Goal: Task Accomplishment & Management: Manage account settings

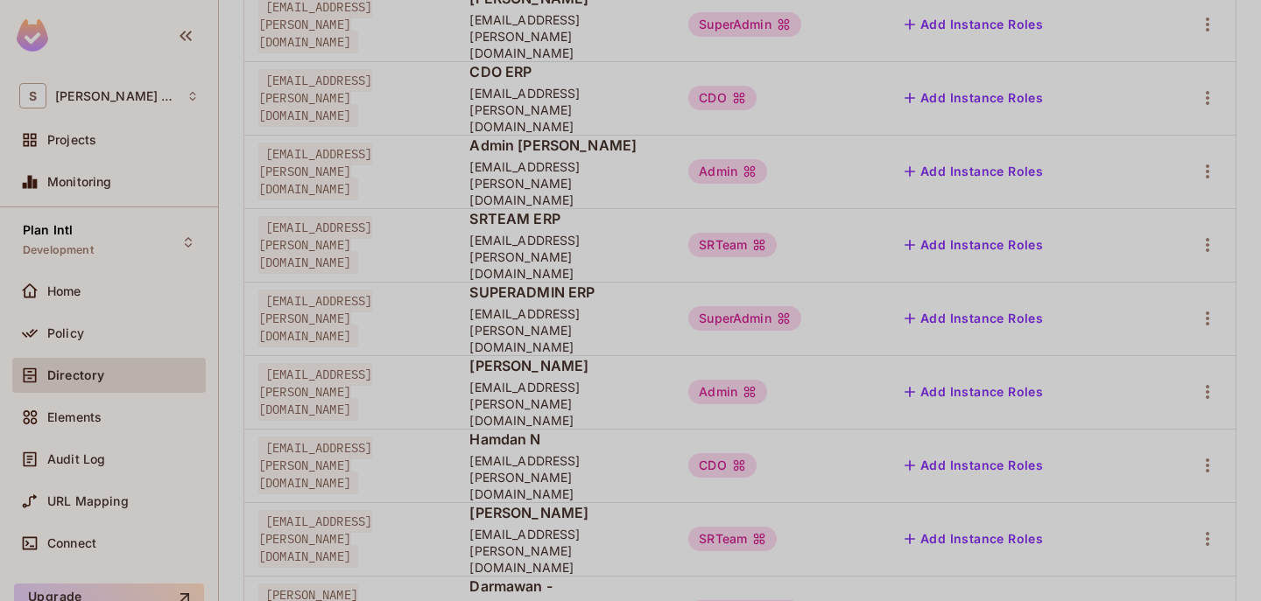
scroll to position [594, 0]
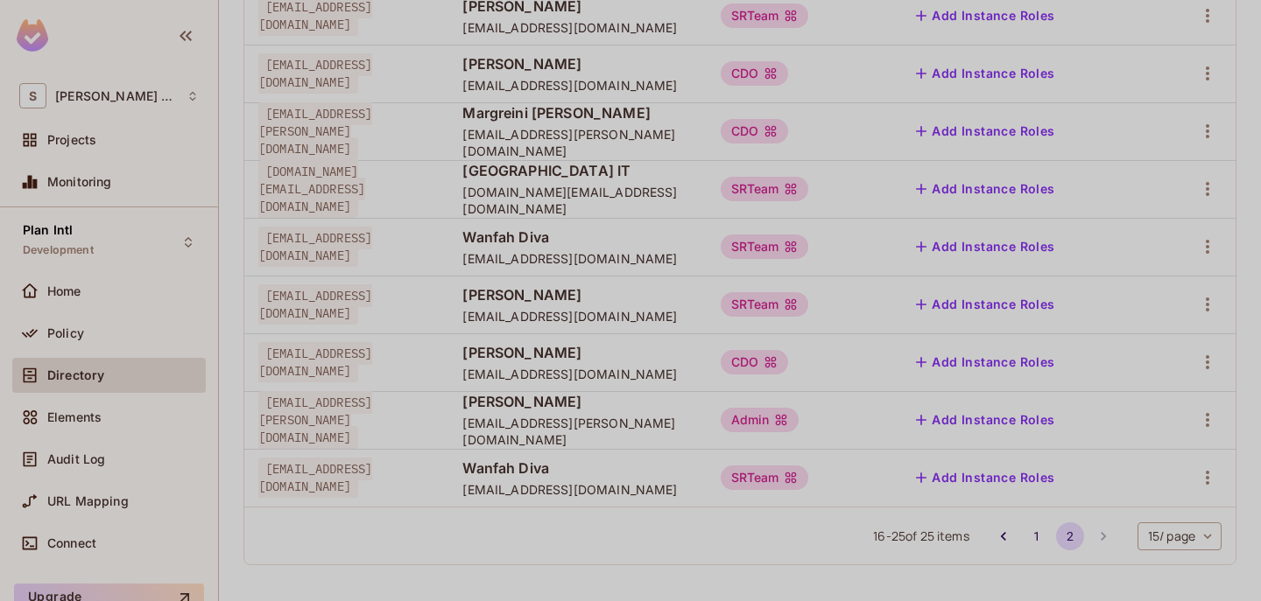
scroll to position [333, 0]
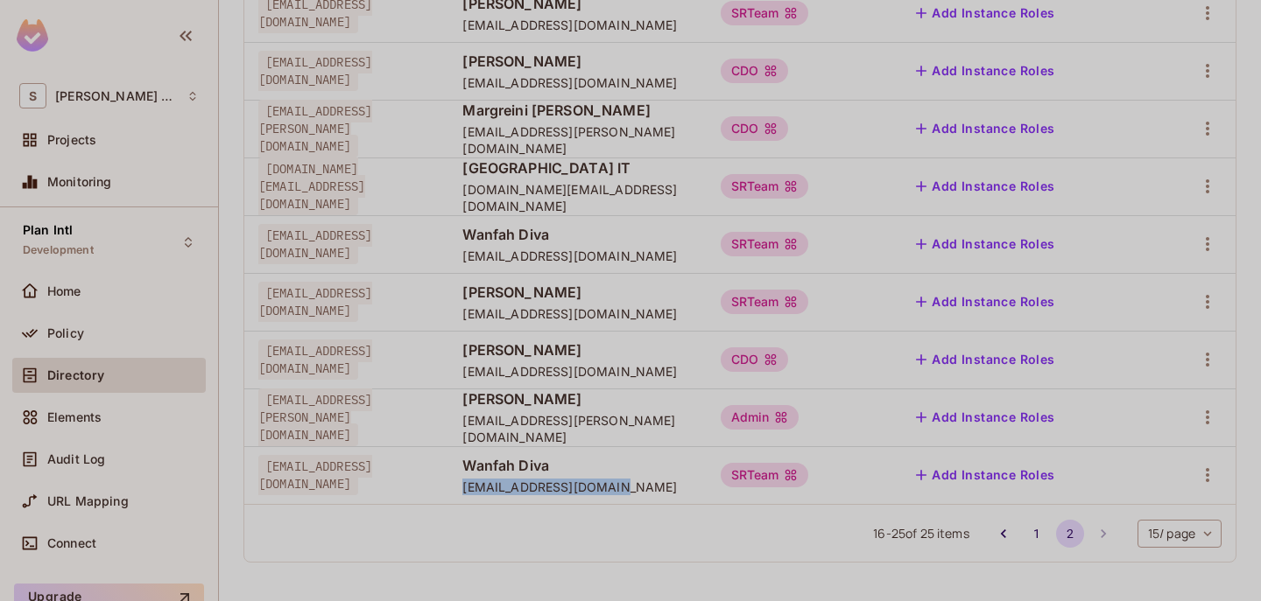
drag, startPoint x: 546, startPoint y: 487, endPoint x: 712, endPoint y: 486, distance: 165.5
click at [706, 486] on td "Wanfah Diva wanfahdiva07@gmail.com" at bounding box center [576, 476] width 257 height 58
copy span "[EMAIL_ADDRESS][DOMAIN_NAME]"
click at [1197, 472] on icon "button" at bounding box center [1207, 475] width 21 height 21
click at [1117, 520] on div "Edit Attributes" at bounding box center [1133, 523] width 87 height 18
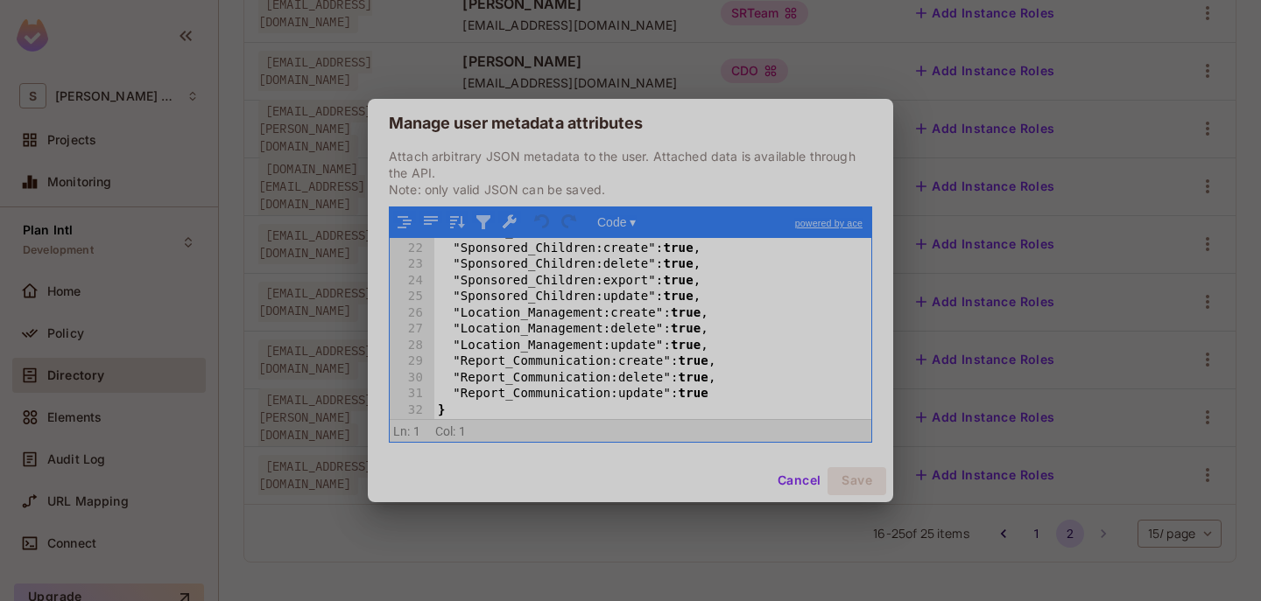
scroll to position [338, 0]
click at [687, 350] on div ""Report_Communication:read" : true , "Sponsored_Children:create" : true , "Spon…" at bounding box center [646, 330] width 424 height 213
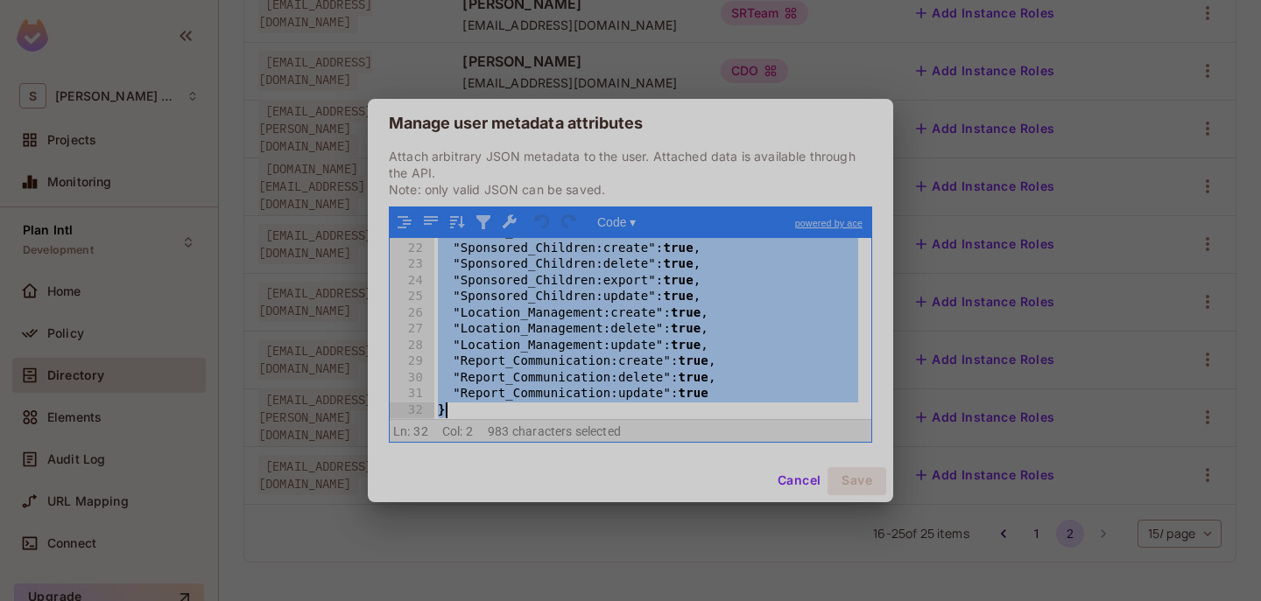
click at [813, 484] on button "Cancel" at bounding box center [798, 482] width 57 height 28
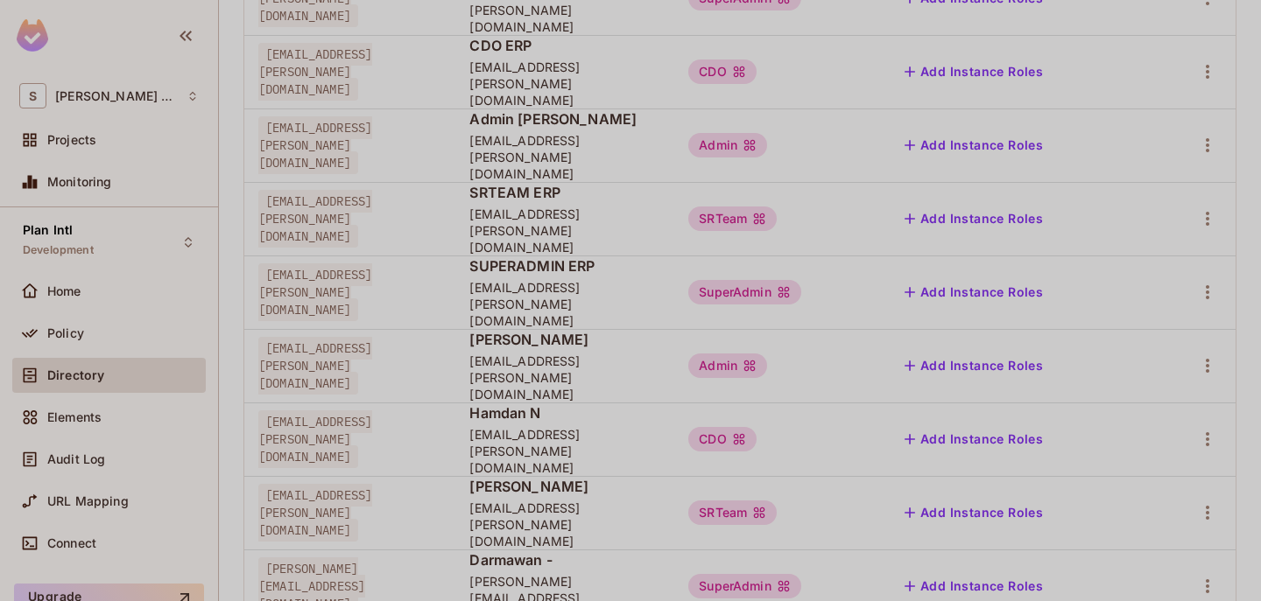
scroll to position [622, 0]
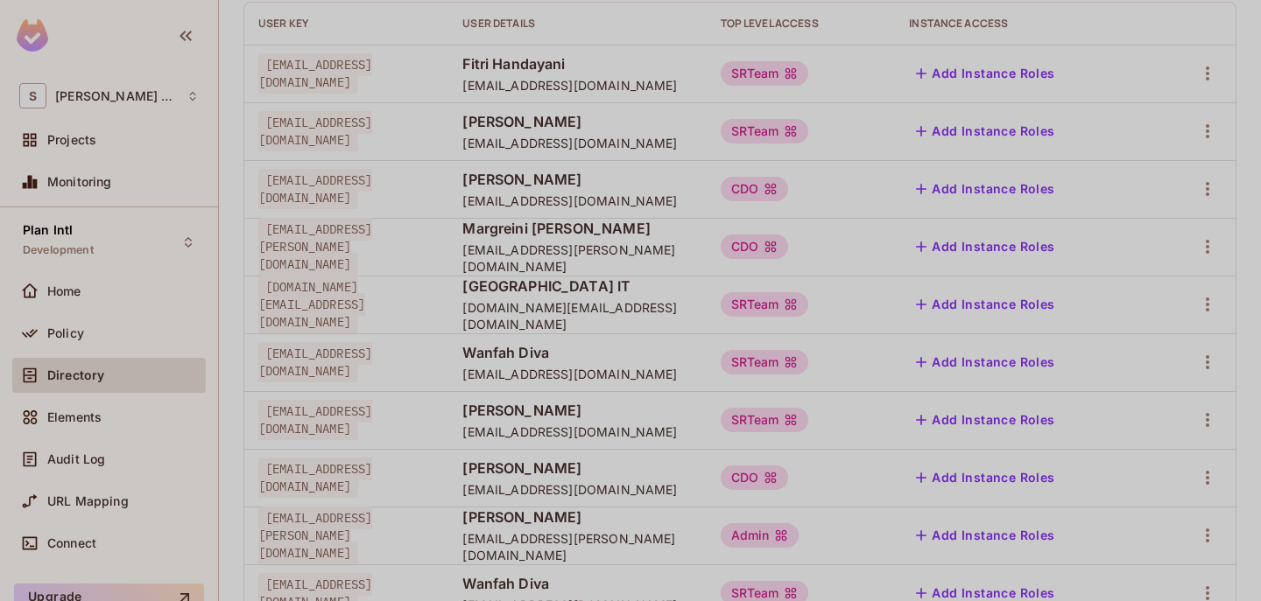
scroll to position [333, 0]
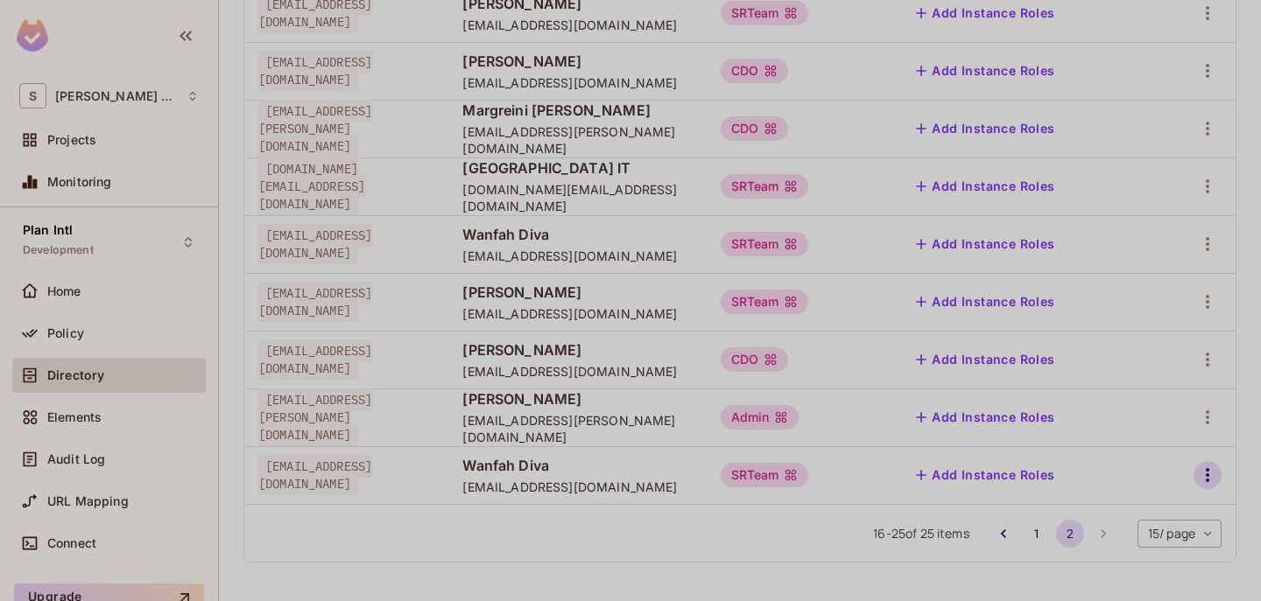
click at [1197, 469] on icon "button" at bounding box center [1207, 475] width 21 height 21
click at [1108, 505] on li "Edit Attributes" at bounding box center [1118, 522] width 155 height 39
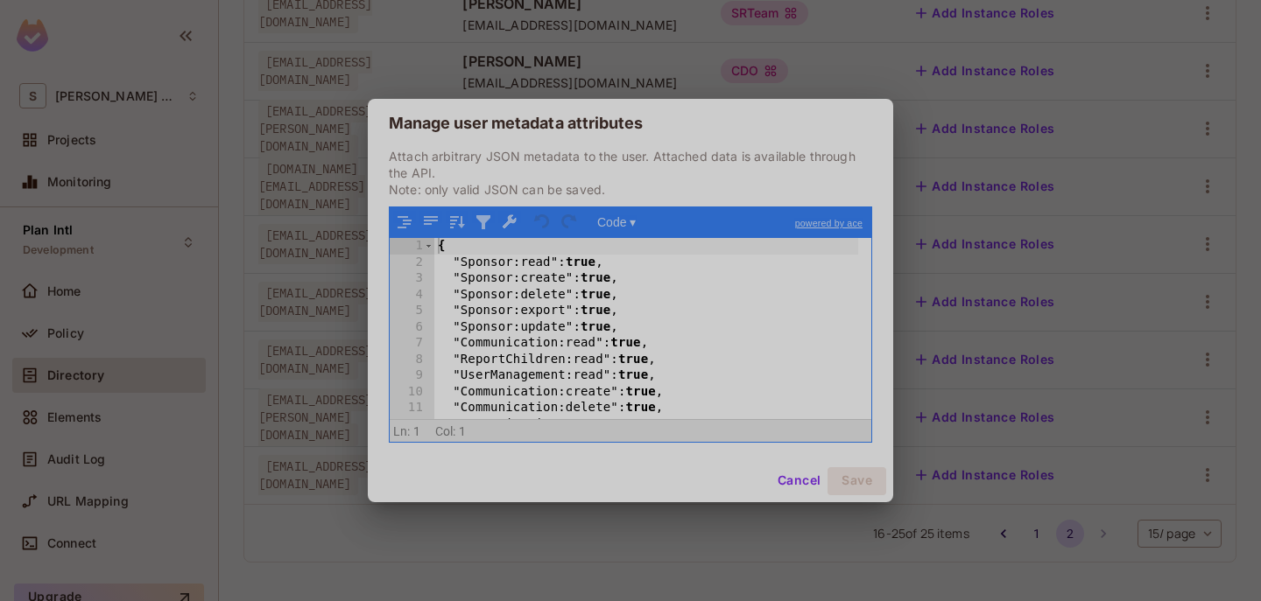
scroll to position [418, 0]
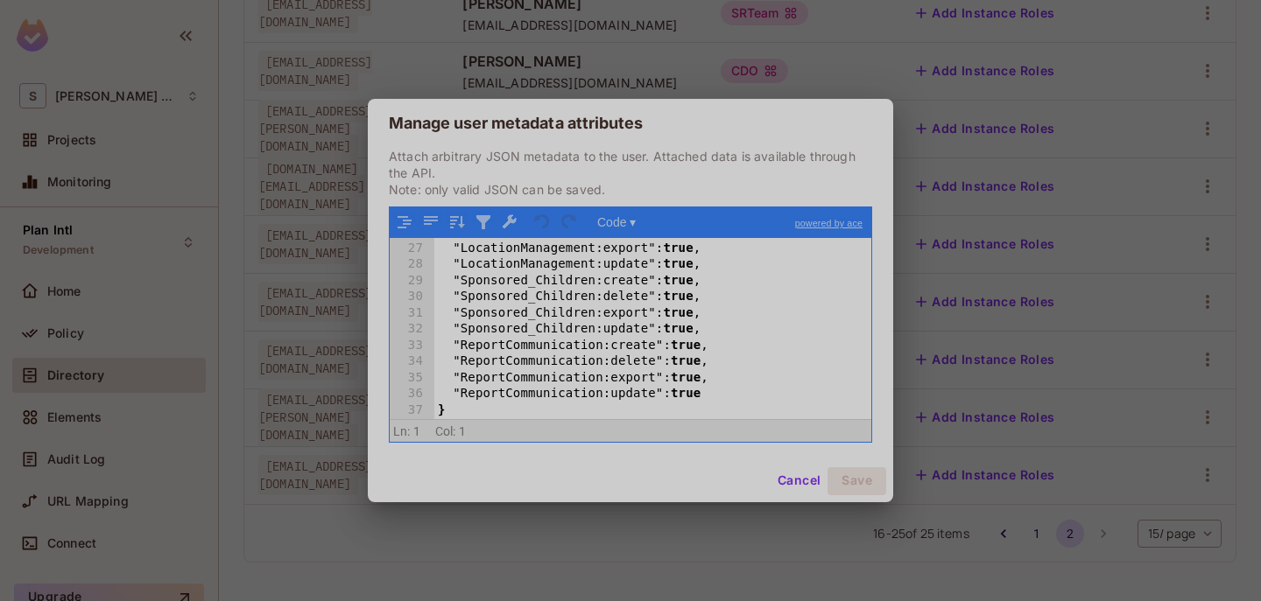
click at [632, 327] on div ""LocationManagement:delete" : true , "LocationManagement:export" : true , "Loca…" at bounding box center [646, 330] width 424 height 213
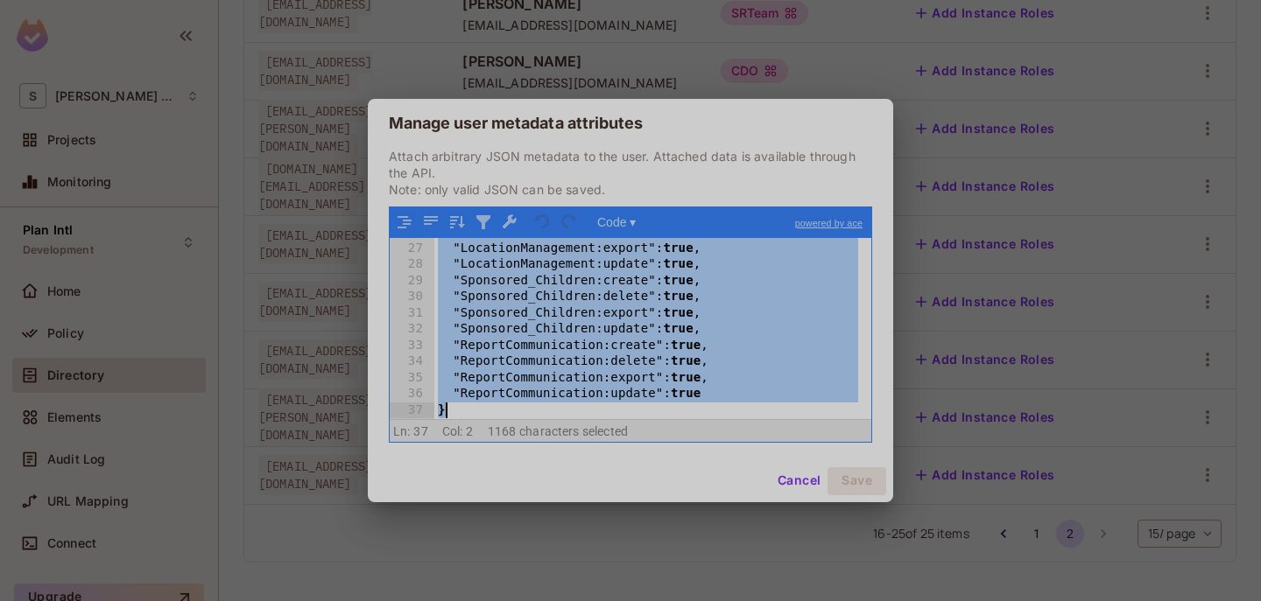
scroll to position [338, 0]
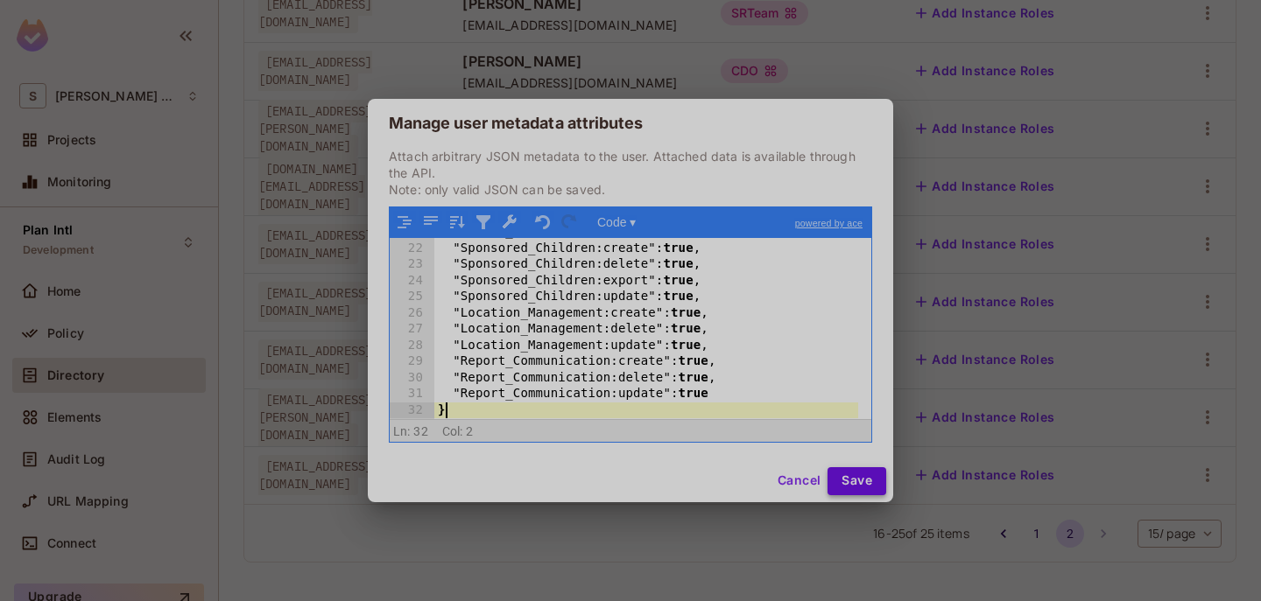
click at [858, 476] on button "Save" at bounding box center [856, 482] width 59 height 28
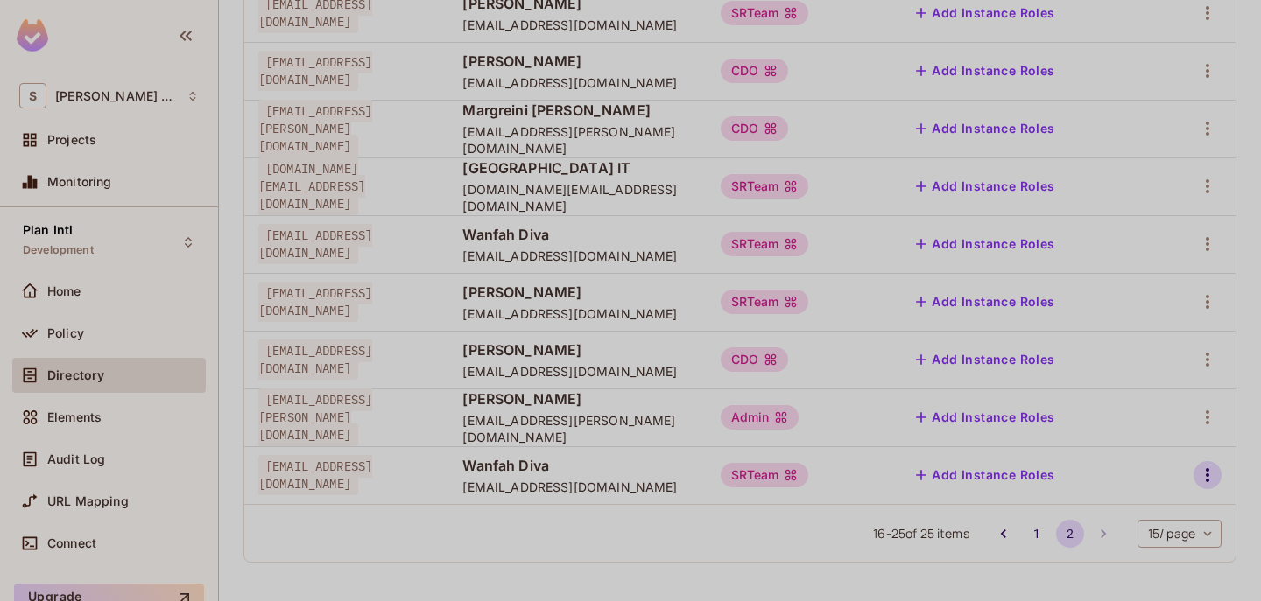
click at [1203, 468] on icon "button" at bounding box center [1207, 475] width 21 height 21
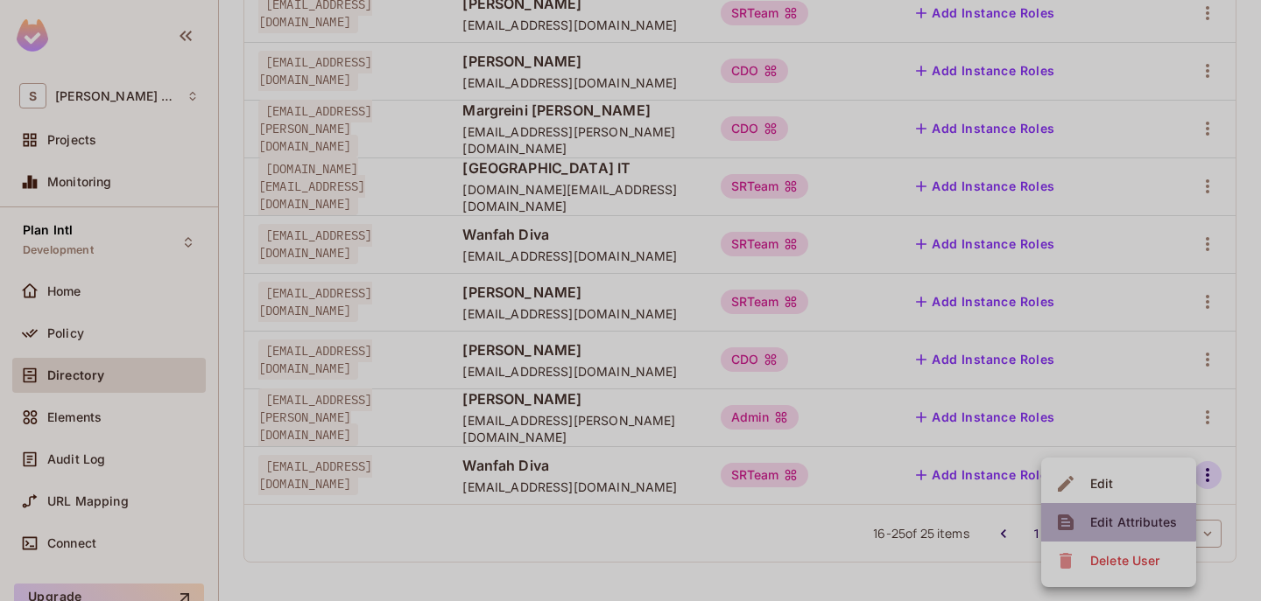
click at [1115, 509] on span "Edit Attributes" at bounding box center [1133, 523] width 97 height 28
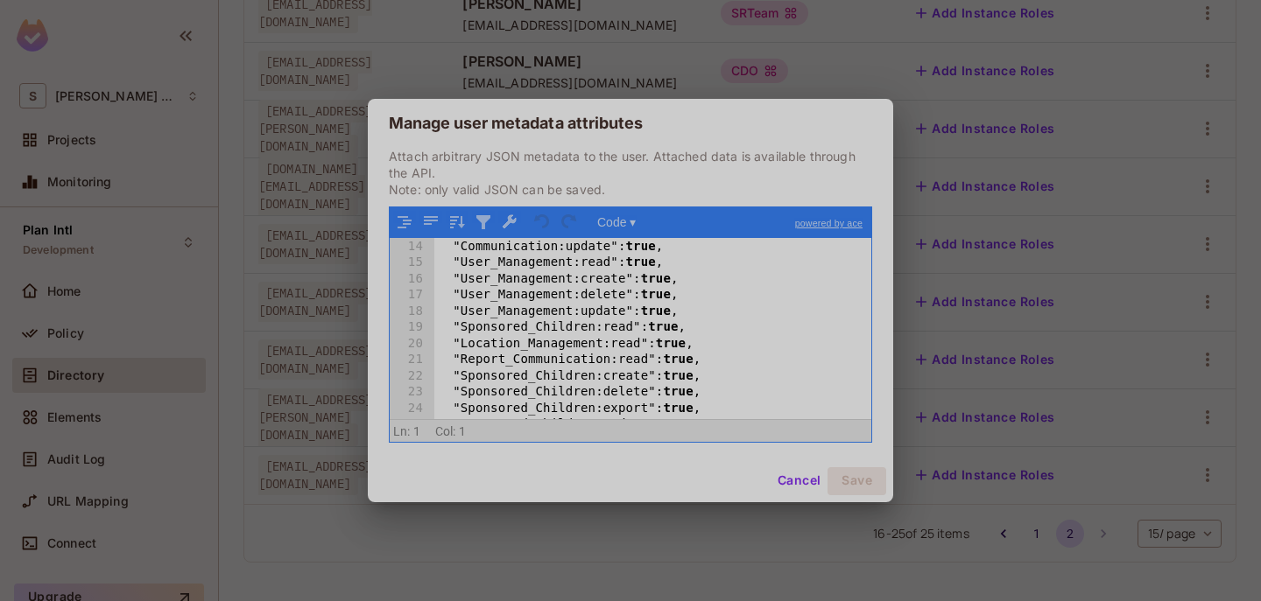
scroll to position [0, 0]
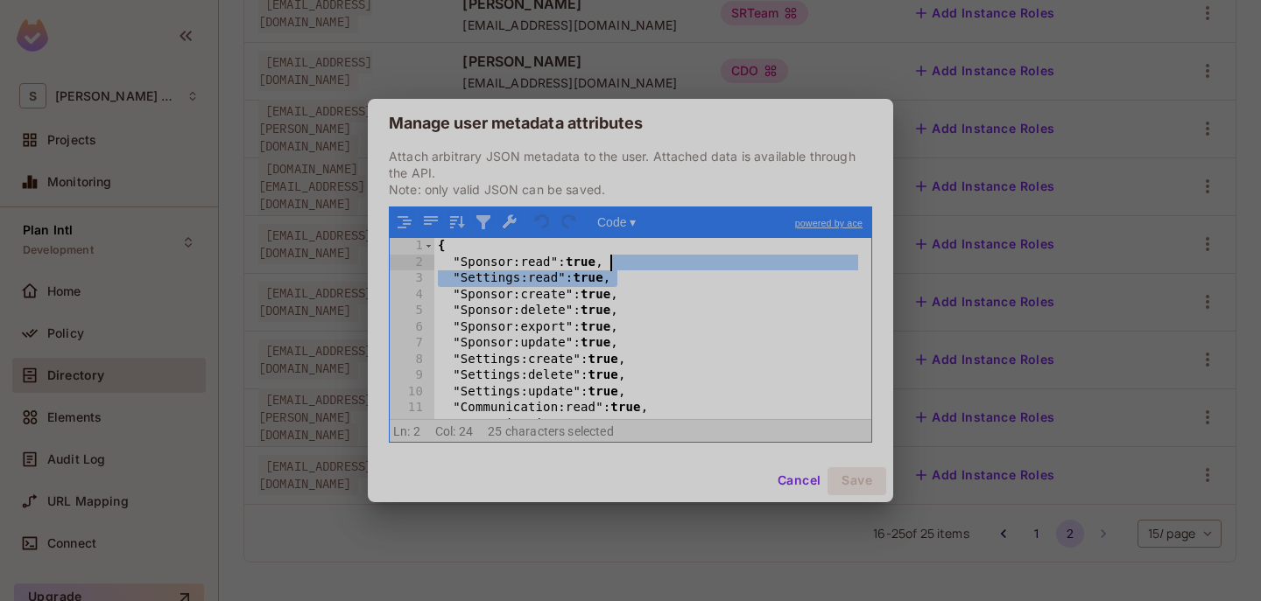
click at [633, 267] on div "{ "Sponsor:read" : true , "Settings:read" : true , "Sponsor:create" : true , "S…" at bounding box center [646, 344] width 424 height 213
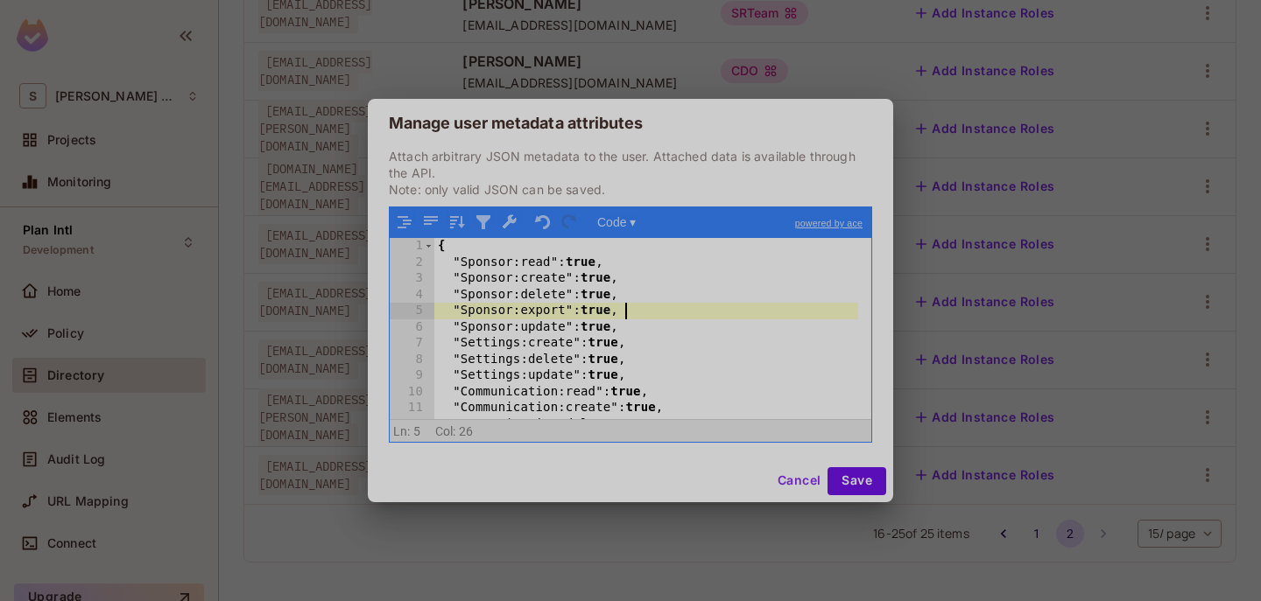
click at [645, 312] on div "{ "Sponsor:read" : true , "Sponsor:create" : true , "Sponsor:delete" : true , "…" at bounding box center [646, 344] width 424 height 213
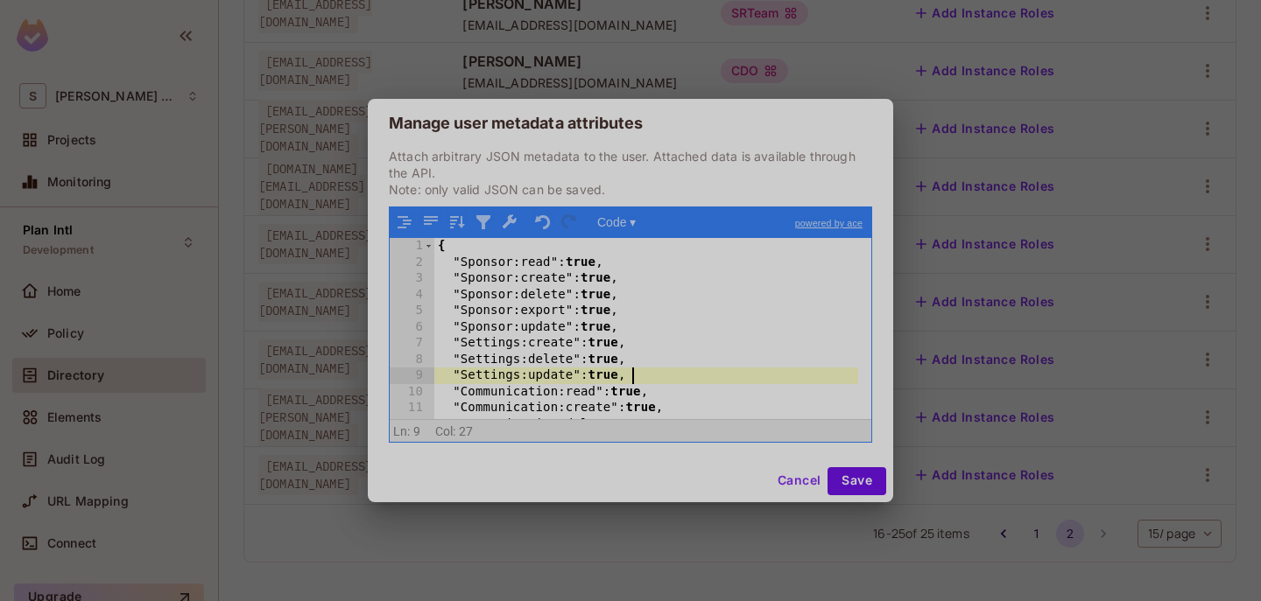
click at [649, 377] on div "{ "Sponsor:read" : true , "Sponsor:create" : true , "Sponsor:delete" : true , "…" at bounding box center [646, 344] width 424 height 213
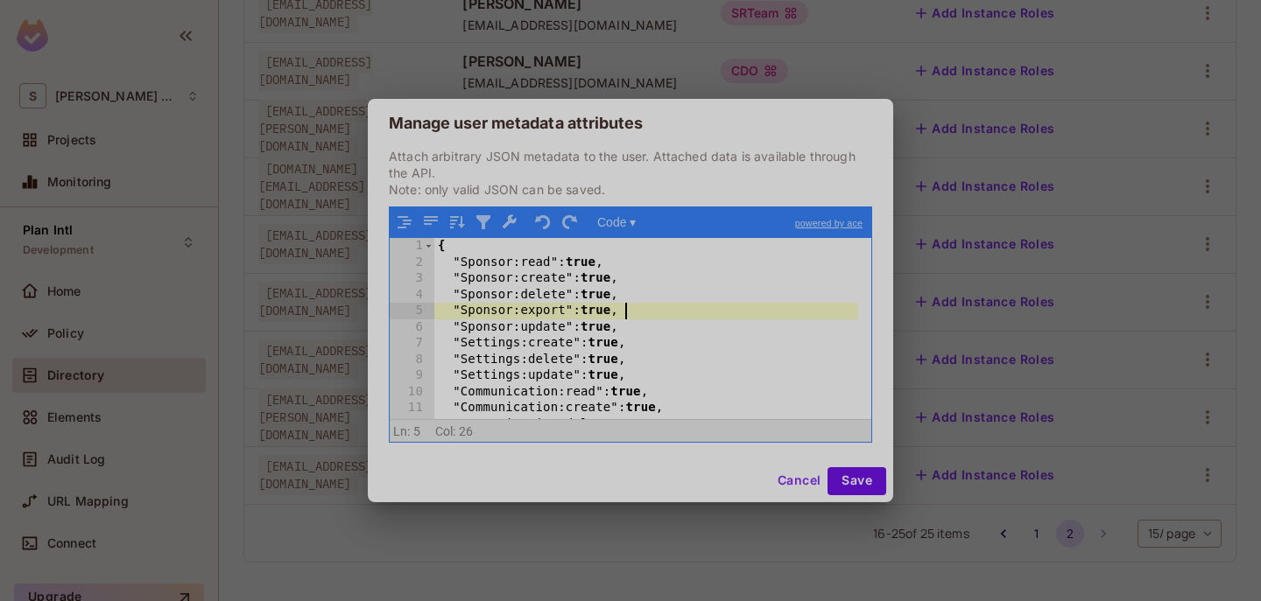
click at [650, 310] on div "{ "Sponsor:read" : true , "Sponsor:create" : true , "Sponsor:delete" : true , "…" at bounding box center [646, 344] width 424 height 213
click at [656, 327] on div "{ "Sponsor:read" : true , "Sponsor:create" : true , "Sponsor:delete" : true , "…" at bounding box center [646, 344] width 424 height 213
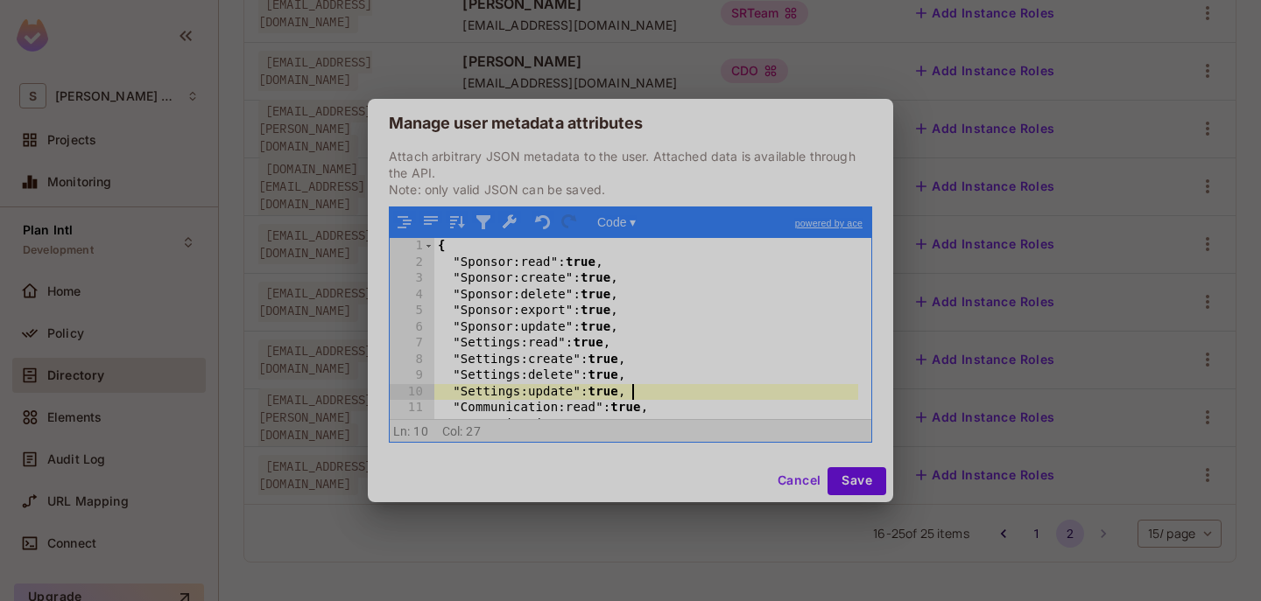
click at [663, 391] on div "{ "Sponsor:read" : true , "Sponsor:create" : true , "Sponsor:delete" : true , "…" at bounding box center [646, 344] width 424 height 213
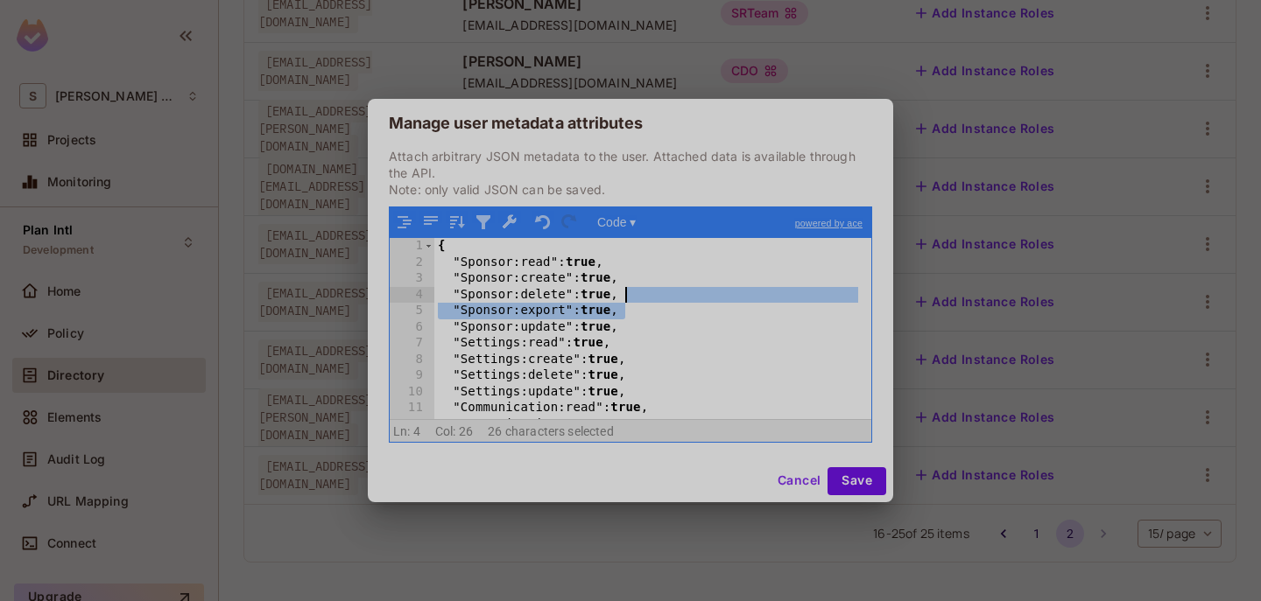
drag, startPoint x: 663, startPoint y: 311, endPoint x: 665, endPoint y: 301, distance: 9.8
click at [665, 301] on div "{ "Sponsor:read" : true , "Sponsor:create" : true , "Sponsor:delete" : true , "…" at bounding box center [646, 344] width 424 height 213
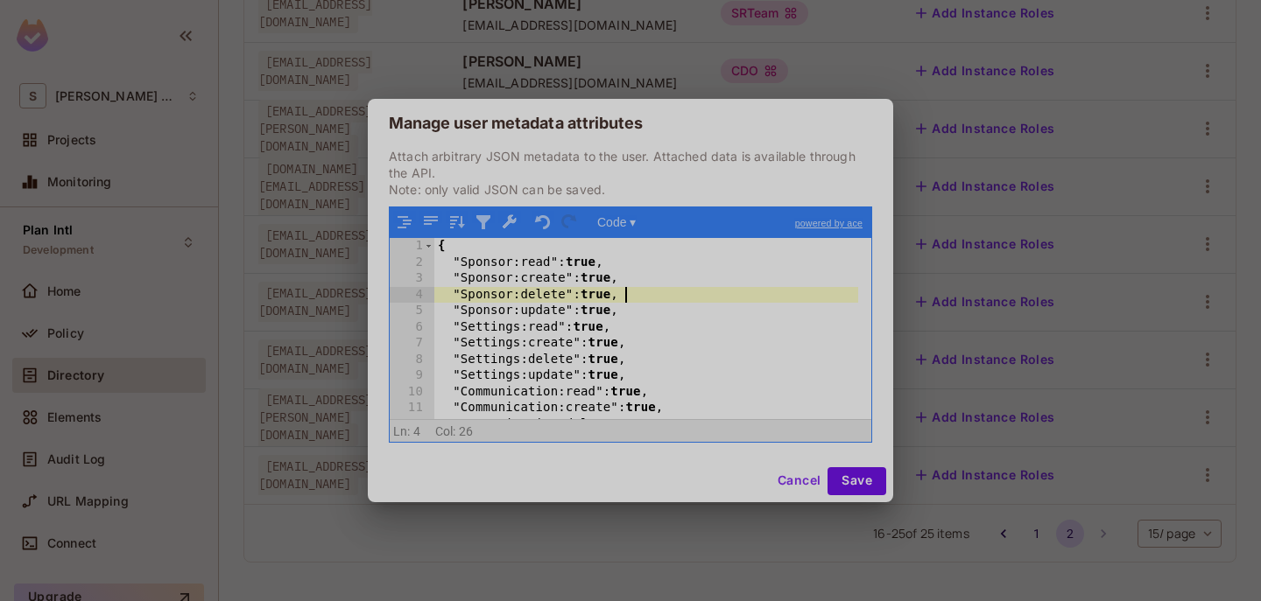
click at [665, 309] on div "{ "Sponsor:read" : true , "Sponsor:create" : true , "Sponsor:delete" : true , "…" at bounding box center [646, 344] width 424 height 213
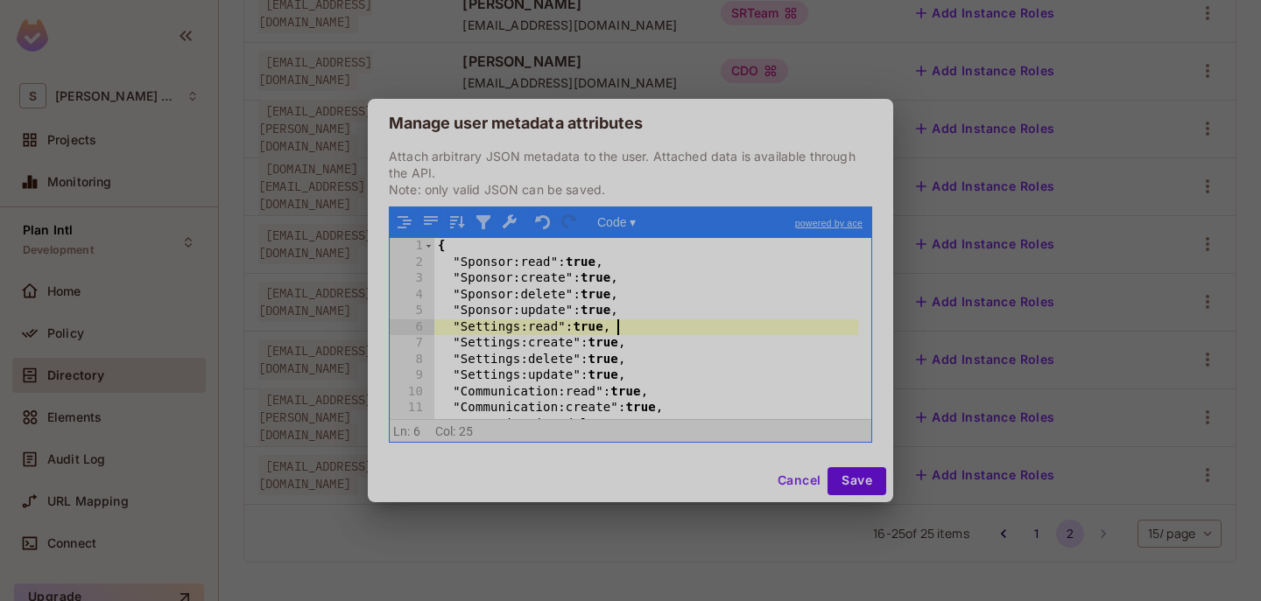
click at [658, 320] on div "{ "Sponsor:read" : true , "Sponsor:create" : true , "Sponsor:delete" : true , "…" at bounding box center [646, 344] width 424 height 213
click at [661, 317] on div "{ "Sponsor:read" : true , "Sponsor:create" : true , "Sponsor:delete" : true , "…" at bounding box center [646, 344] width 424 height 213
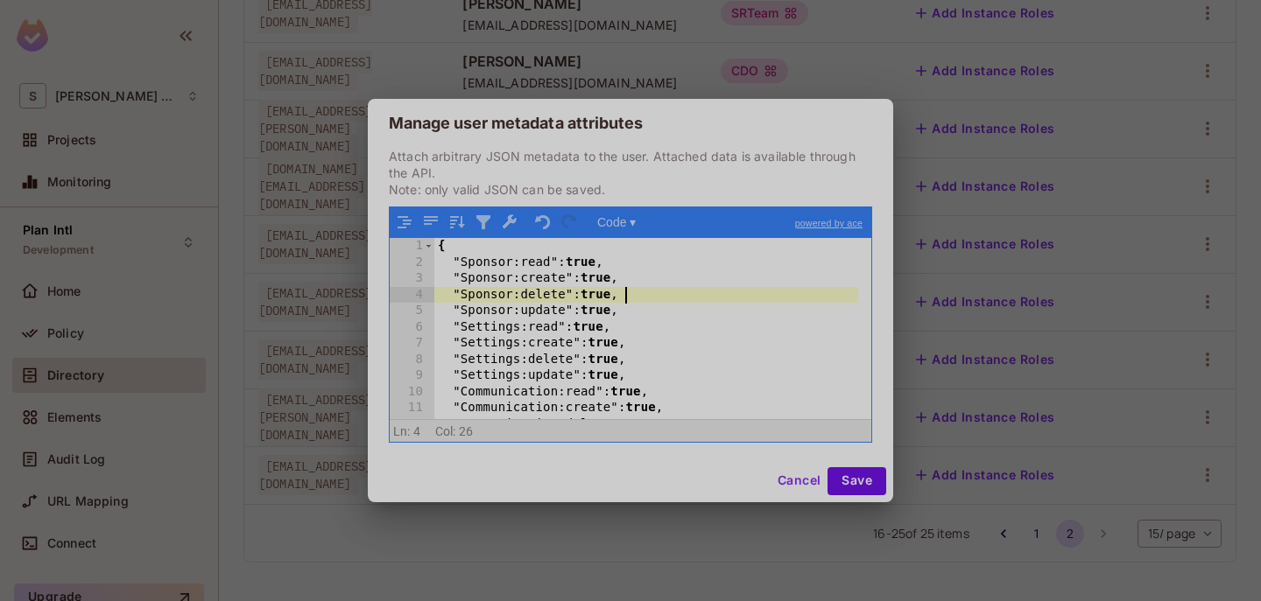
click at [634, 295] on div "{ "Sponsor:read" : true , "Sponsor:create" : true , "Sponsor:delete" : true , "…" at bounding box center [646, 344] width 424 height 213
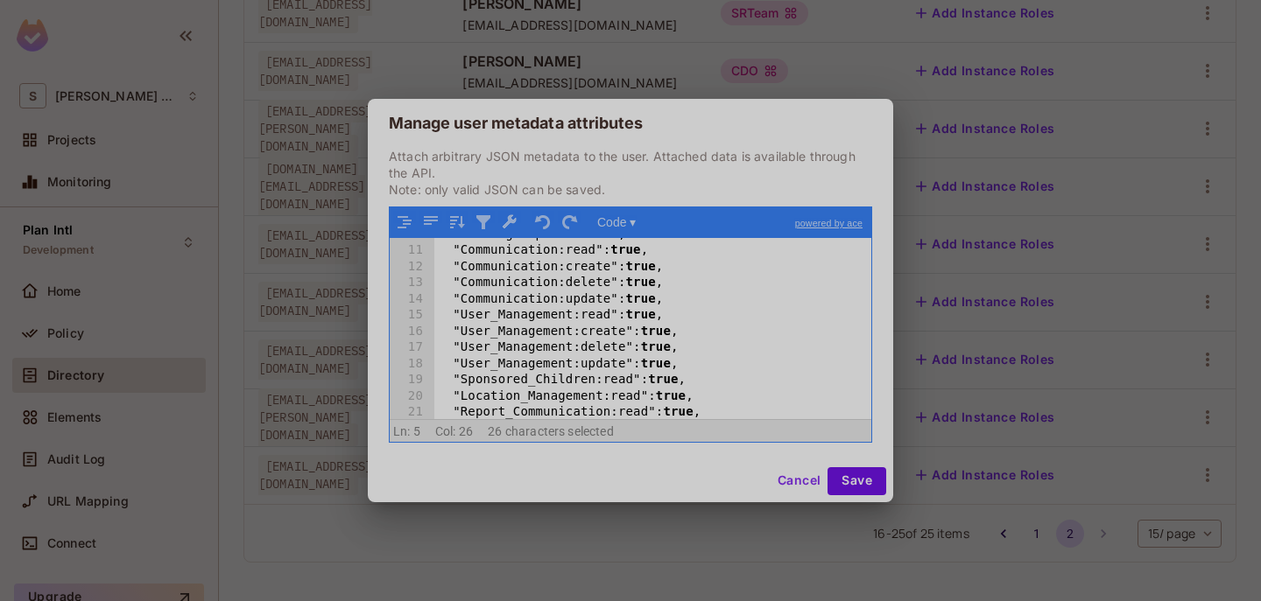
scroll to position [158, 0]
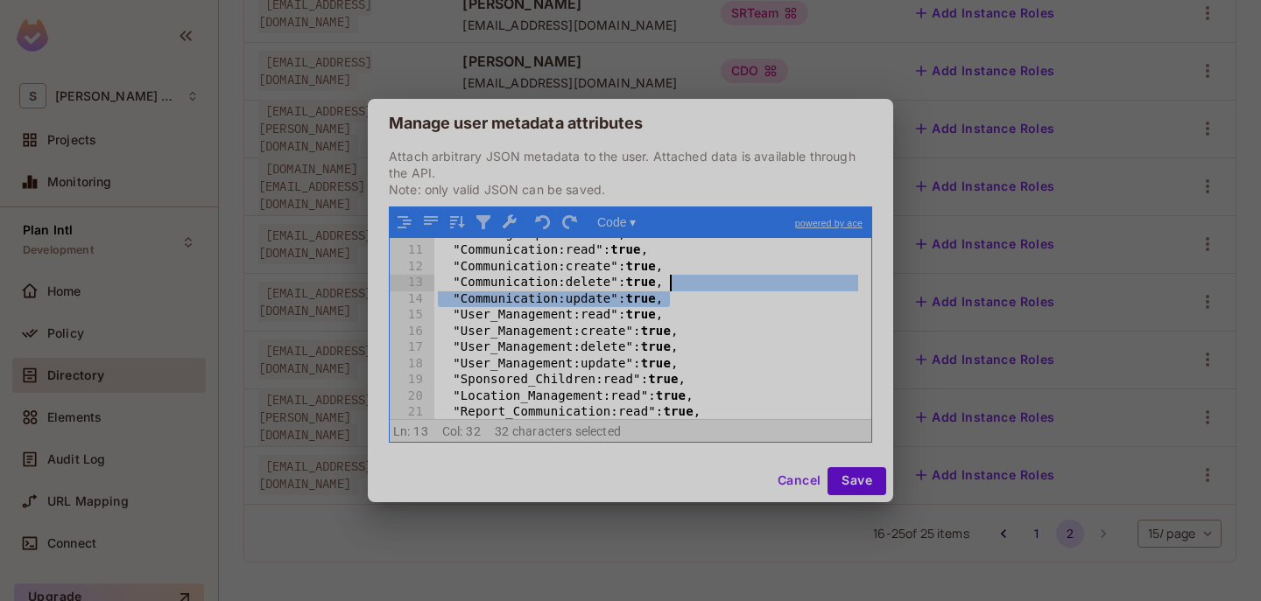
drag, startPoint x: 692, startPoint y: 301, endPoint x: 694, endPoint y: 291, distance: 10.8
click at [694, 291] on div ""Settings:update" : true , "Communication:read" : true , "Communication:create"…" at bounding box center [646, 333] width 424 height 213
click at [694, 301] on div ""Settings:update" : true , "Communication:read" : true , "Communication:create"…" at bounding box center [646, 333] width 424 height 213
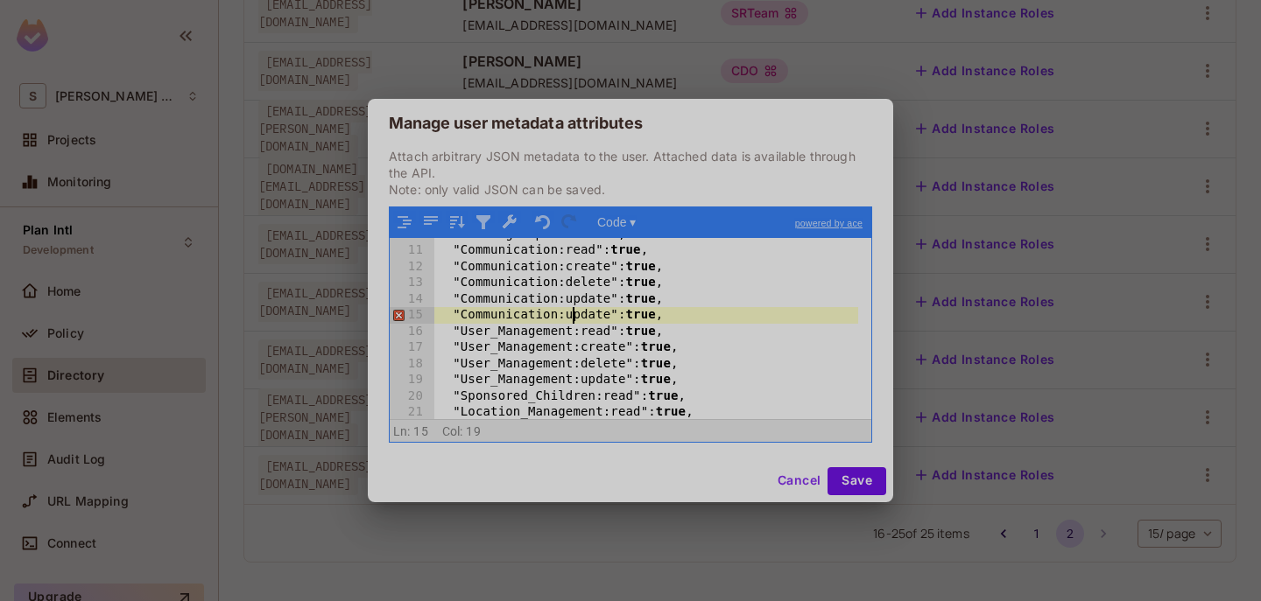
click at [576, 314] on div ""Settings:update" : true , "Communication:read" : true , "Communication:create"…" at bounding box center [646, 333] width 424 height 213
click at [835, 480] on button "Save" at bounding box center [856, 482] width 59 height 28
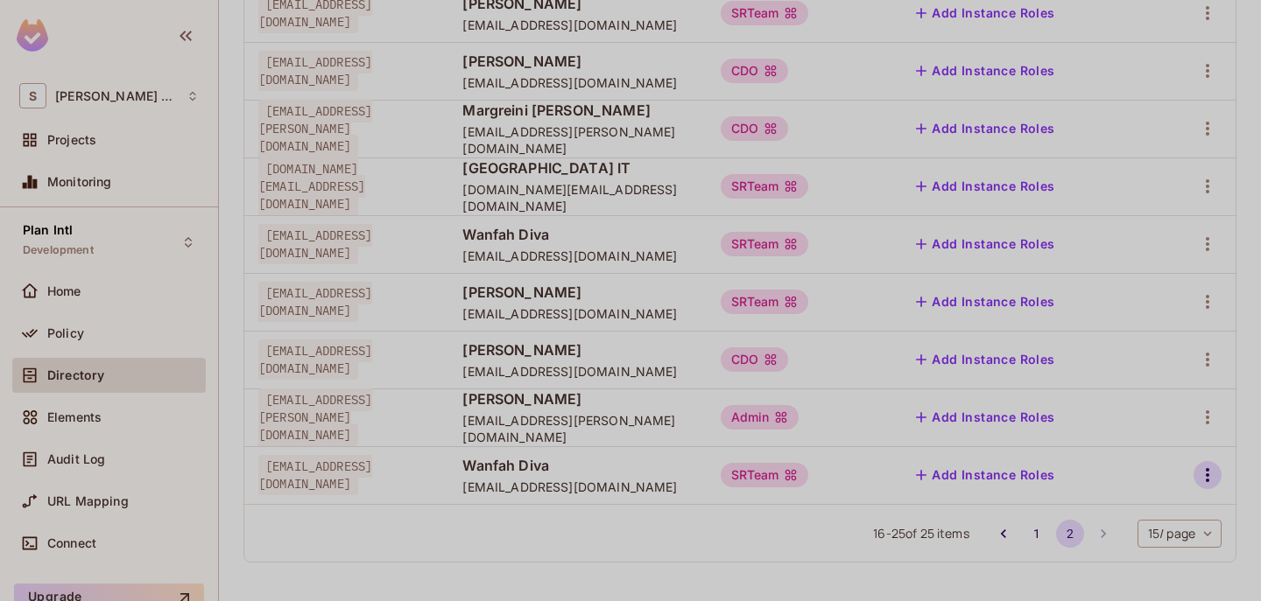
click at [1205, 464] on div at bounding box center [1195, 475] width 53 height 28
click at [1201, 472] on icon "button" at bounding box center [1207, 475] width 21 height 21
click at [1095, 524] on div "Edit Attributes" at bounding box center [1133, 523] width 87 height 18
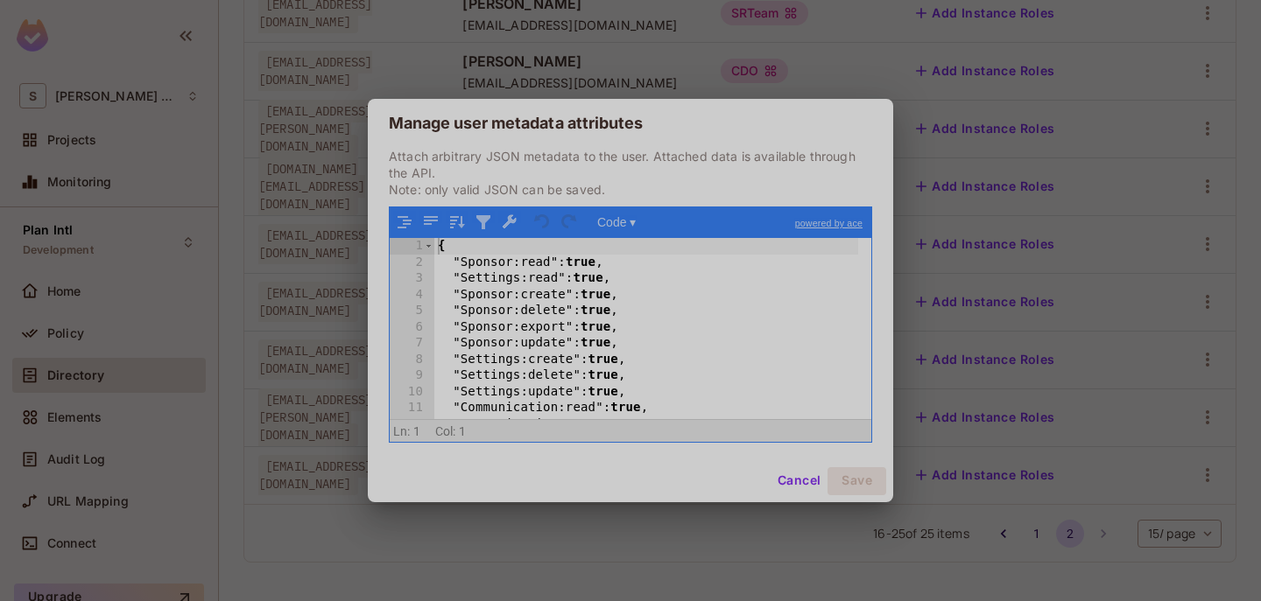
click at [768, 365] on div "{ "Sponsor:read" : true , "Settings:read" : true , "Sponsor:create" : true , "S…" at bounding box center [646, 344] width 424 height 213
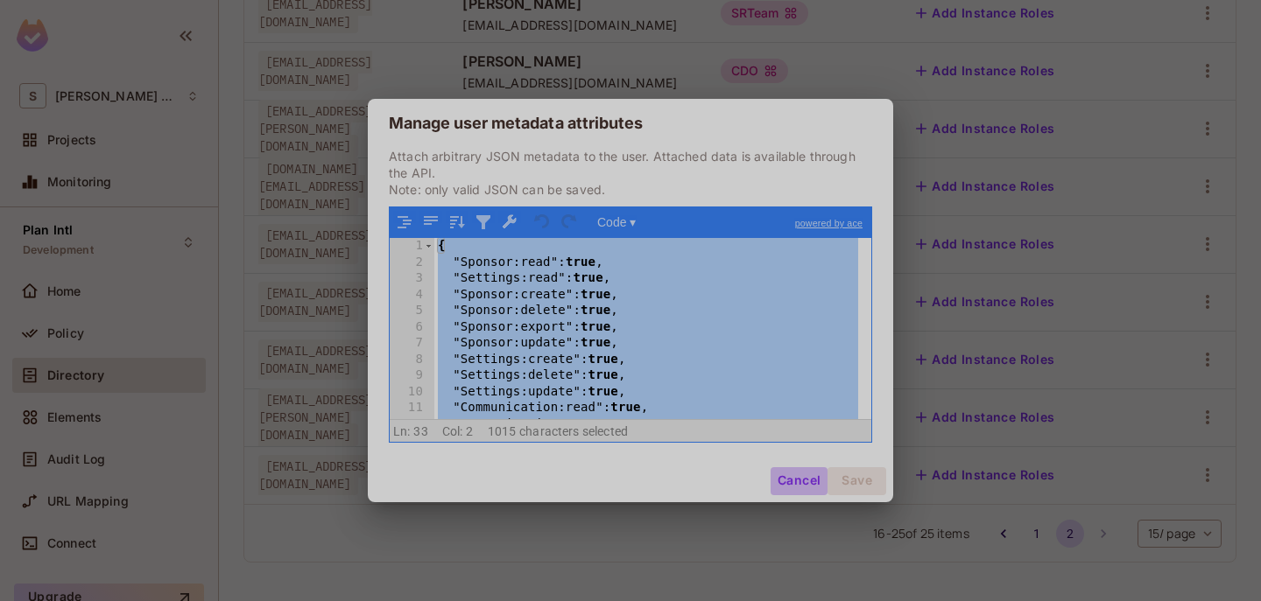
click at [802, 468] on button "Cancel" at bounding box center [798, 482] width 57 height 28
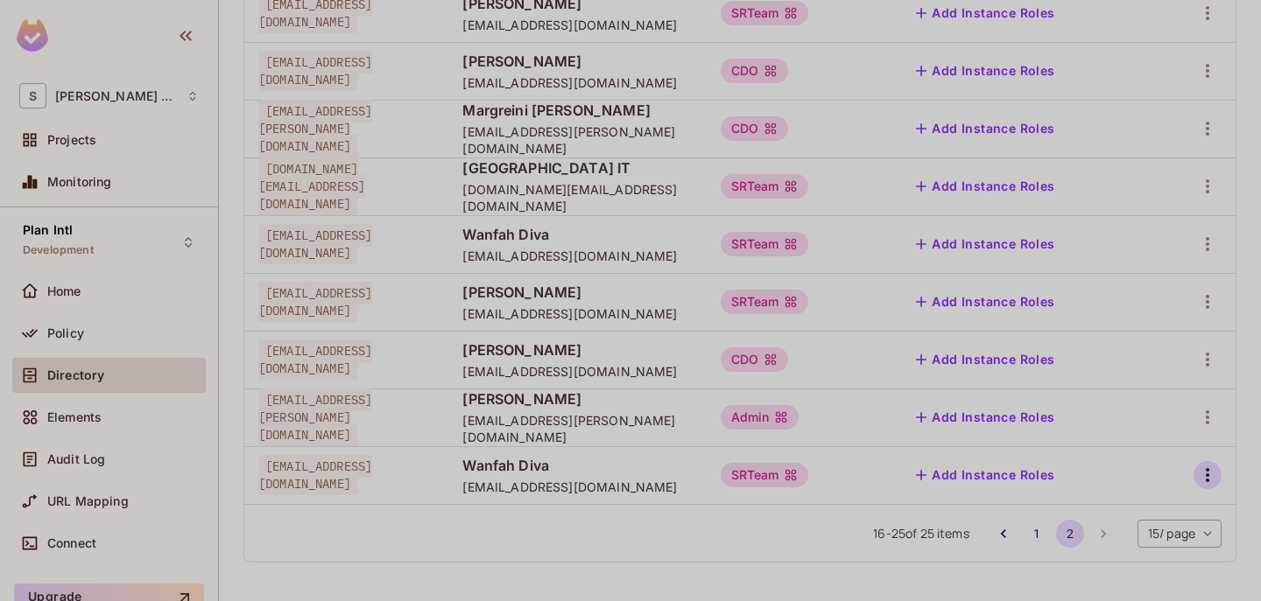
click at [1197, 484] on icon "button" at bounding box center [1207, 475] width 21 height 21
click at [1130, 529] on div "Edit Attributes" at bounding box center [1133, 523] width 87 height 18
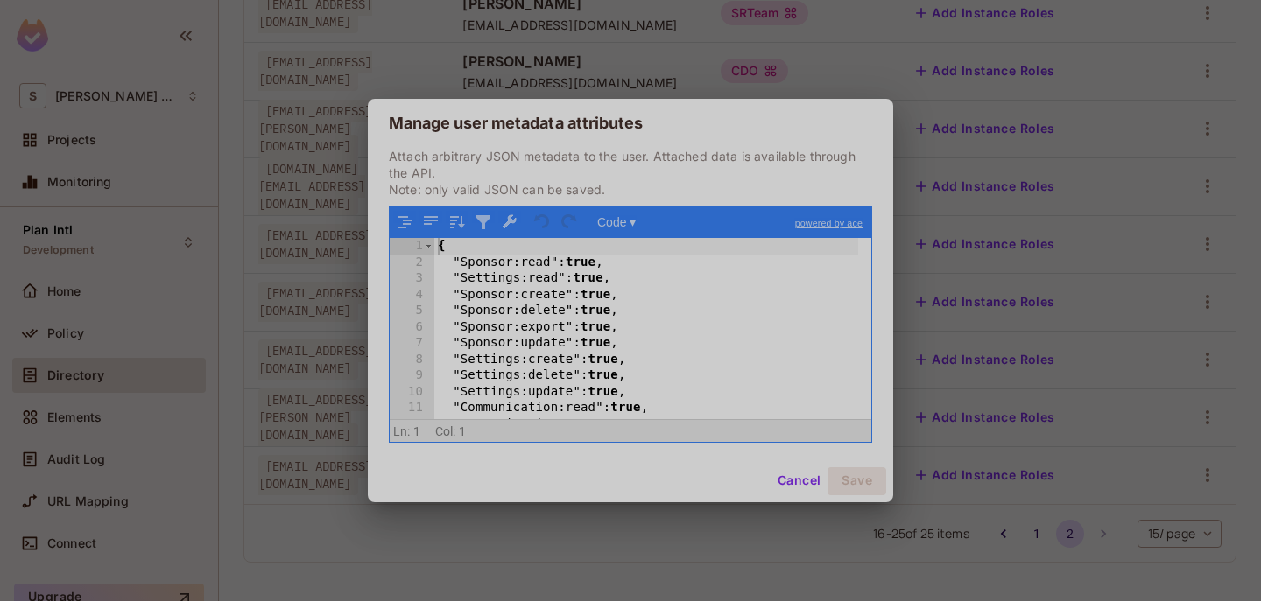
click at [516, 293] on div "{ "Sponsor:read" : true , "Settings:read" : true , "Sponsor:create" : true , "S…" at bounding box center [646, 344] width 424 height 213
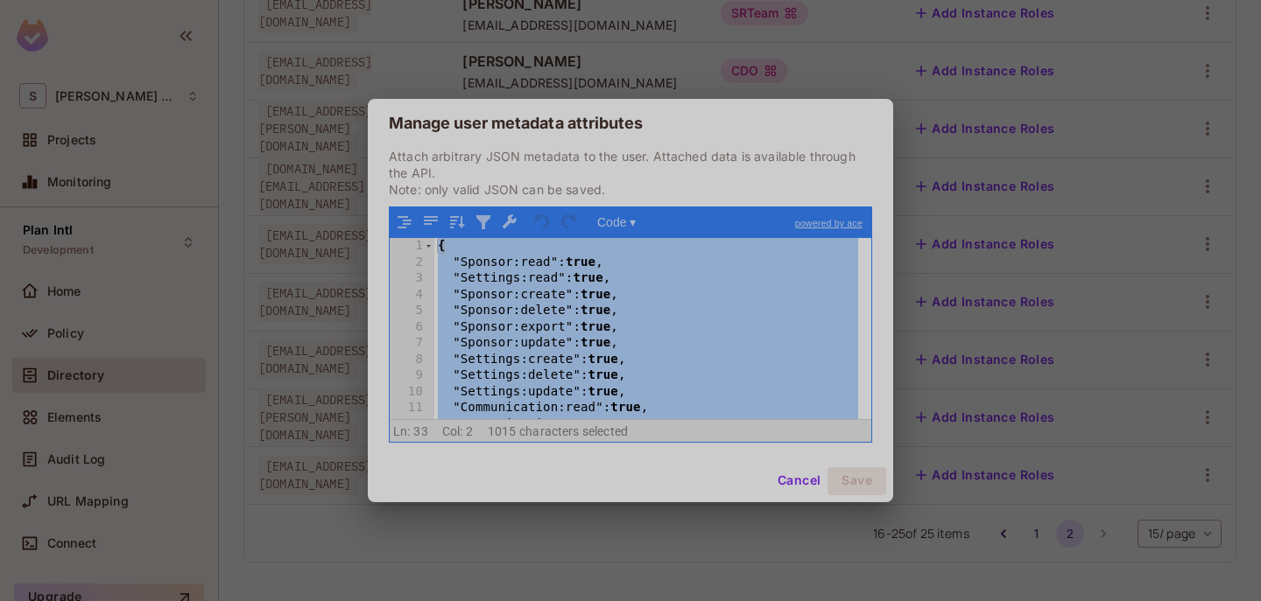
scroll to position [418, 0]
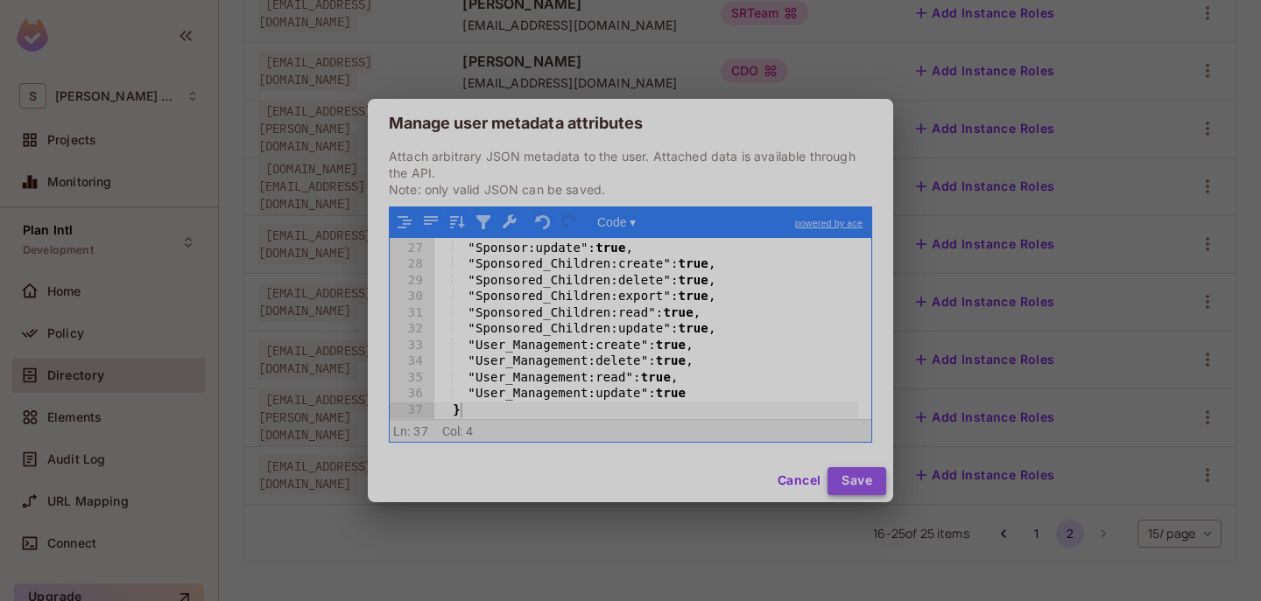
click at [845, 475] on button "Save" at bounding box center [856, 482] width 59 height 28
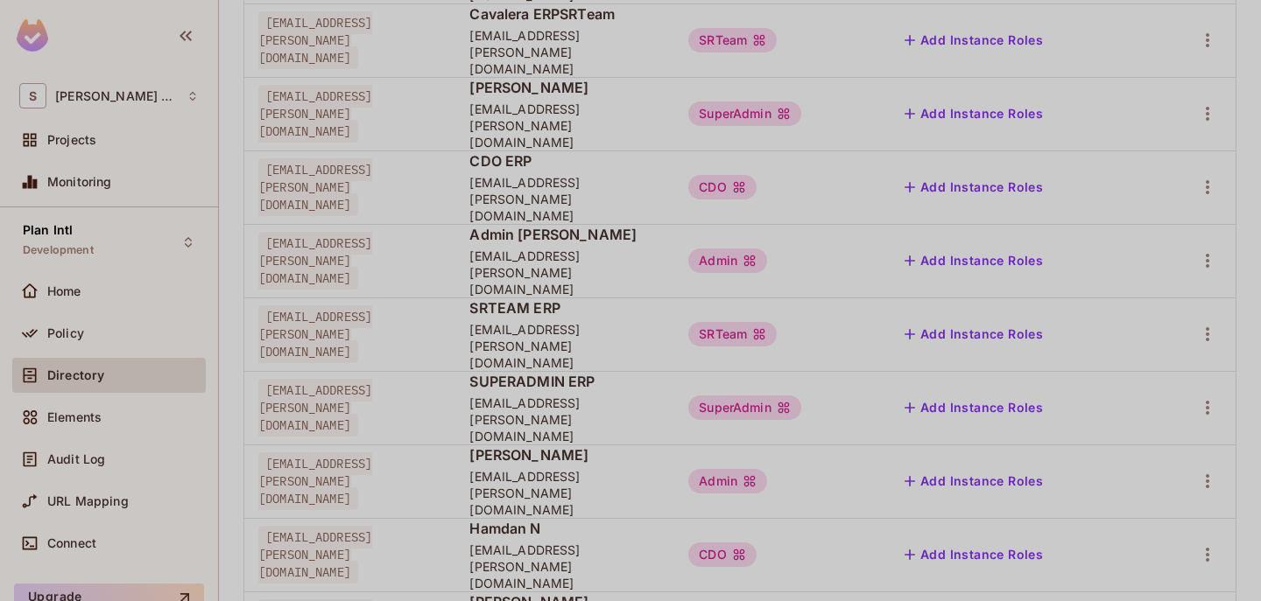
scroll to position [622, 0]
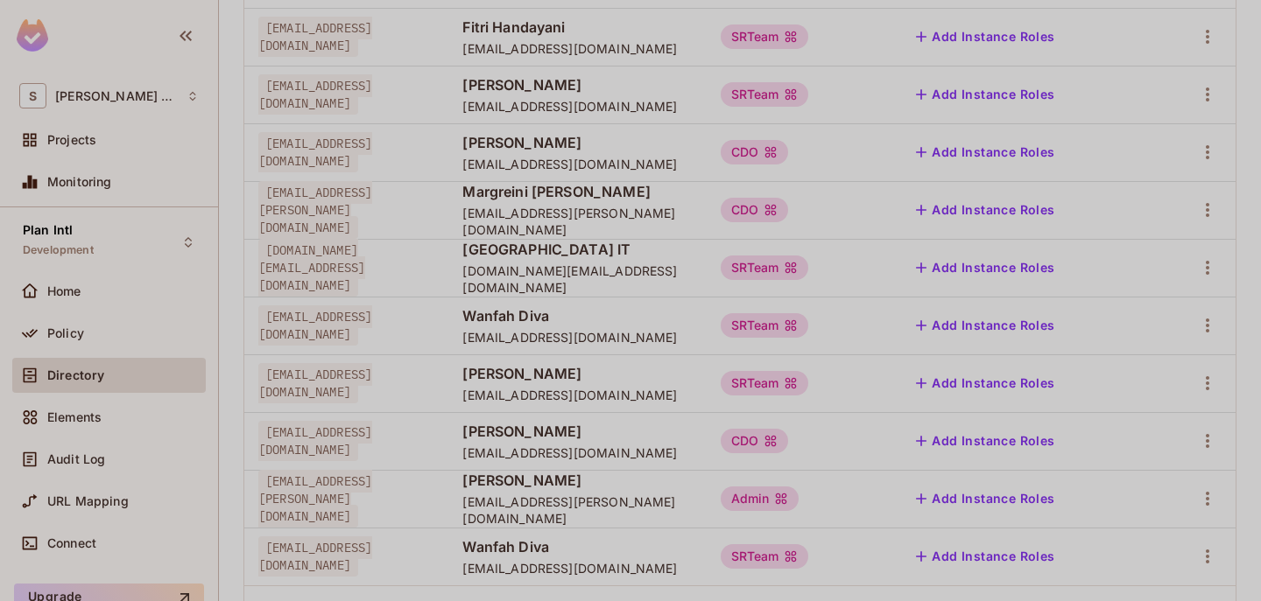
scroll to position [332, 0]
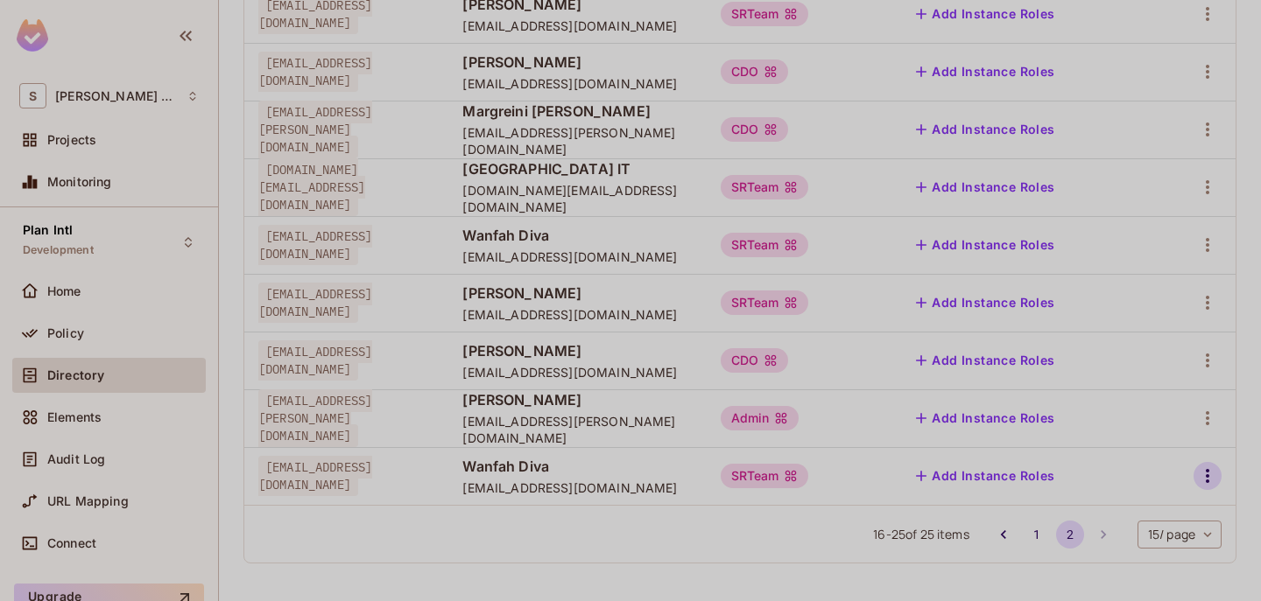
click at [1197, 479] on icon "button" at bounding box center [1207, 476] width 21 height 21
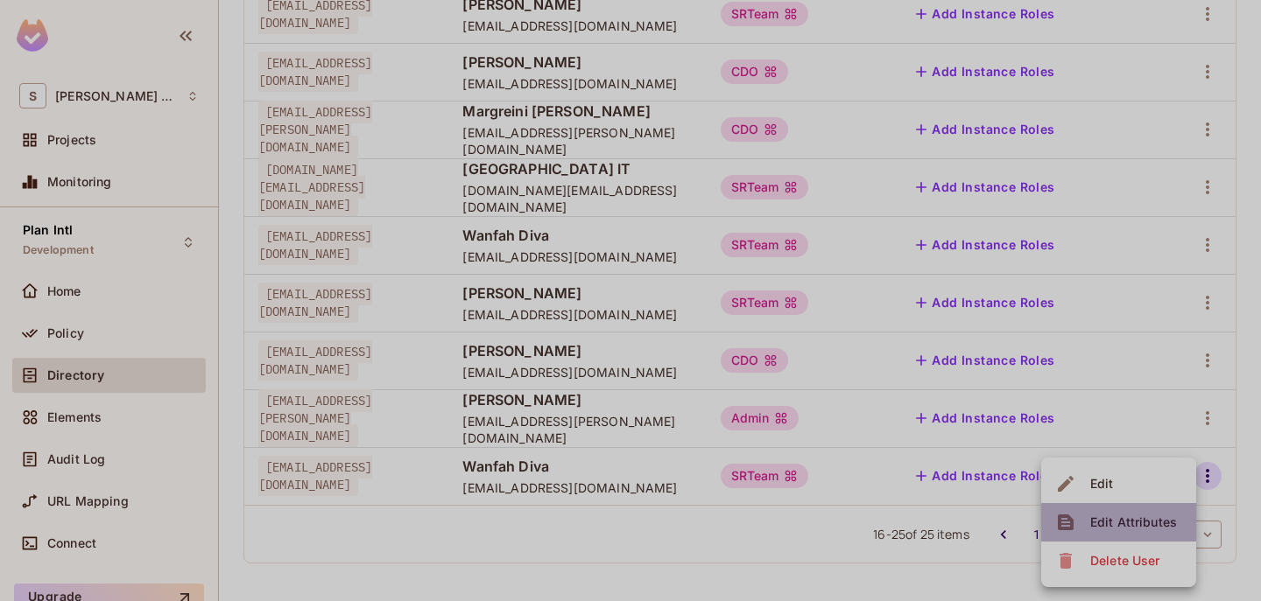
click at [1124, 516] on div "Edit Attributes" at bounding box center [1133, 523] width 87 height 18
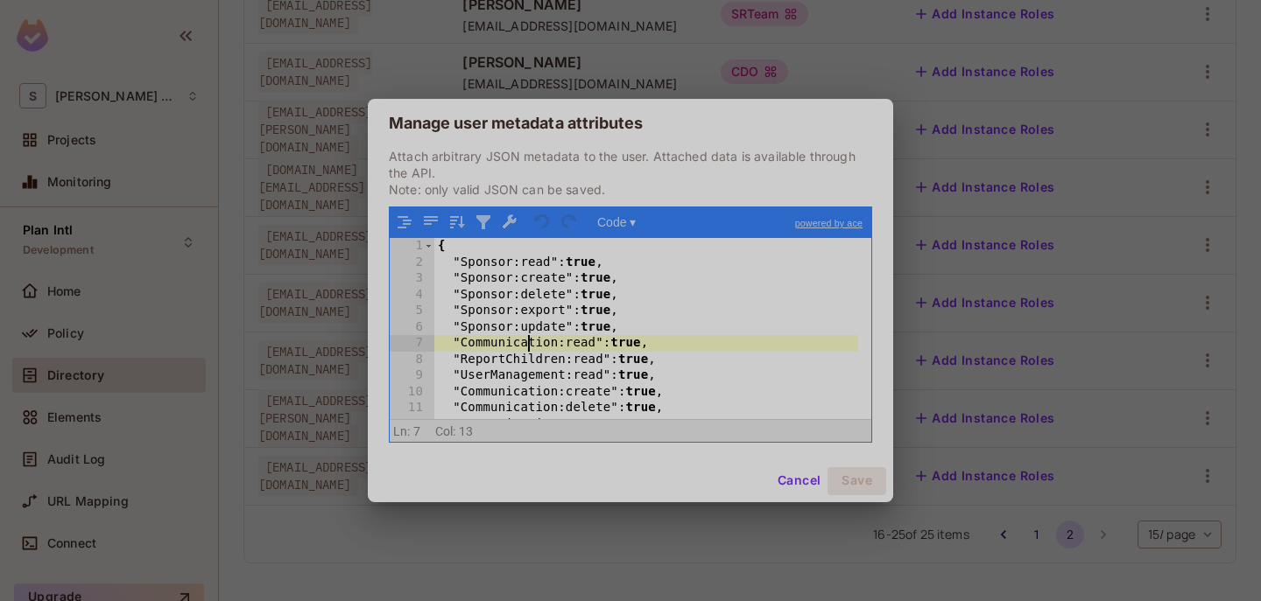
click at [525, 342] on div "{ "Sponsor:read" : true , "Sponsor:create" : true , "Sponsor:delete" : true , "…" at bounding box center [646, 344] width 424 height 213
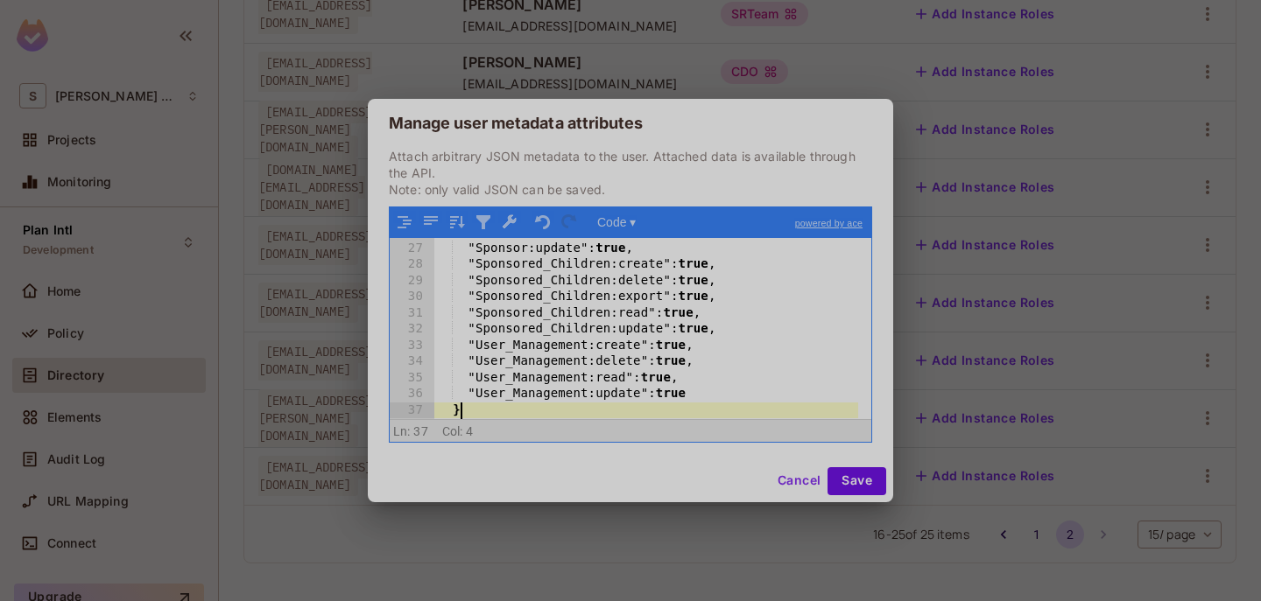
scroll to position [418, 0]
click at [841, 470] on button "Save" at bounding box center [856, 482] width 59 height 28
